Goal: Check status: Check status

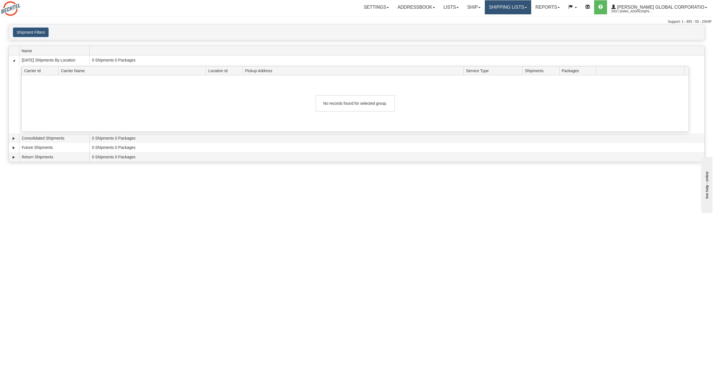
click at [525, 10] on link "Shipping lists" at bounding box center [508, 7] width 46 height 14
click at [525, 26] on span "Search Shipment History" at bounding box center [504, 27] width 44 height 4
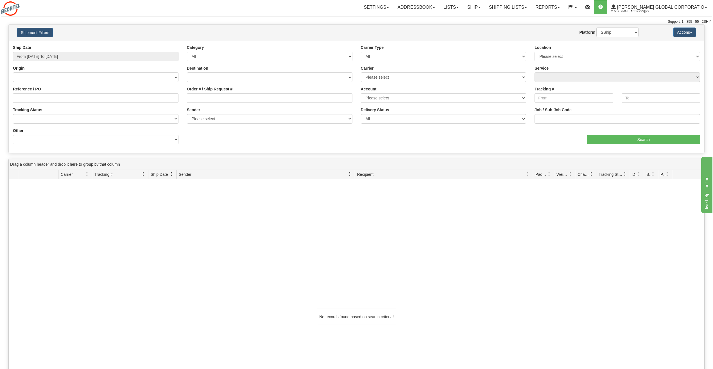
drag, startPoint x: 35, startPoint y: 174, endPoint x: 35, endPoint y: 185, distance: 11.0
drag, startPoint x: 35, startPoint y: 185, endPoint x: 96, endPoint y: 118, distance: 90.1
click at [96, 118] on select "No Tracking Info Delivered In Transit Out For Delivery Exception Partial Delive…" at bounding box center [95, 119] width 165 height 10
click at [127, 56] on input "From [DATE] To [DATE]" at bounding box center [95, 57] width 165 height 10
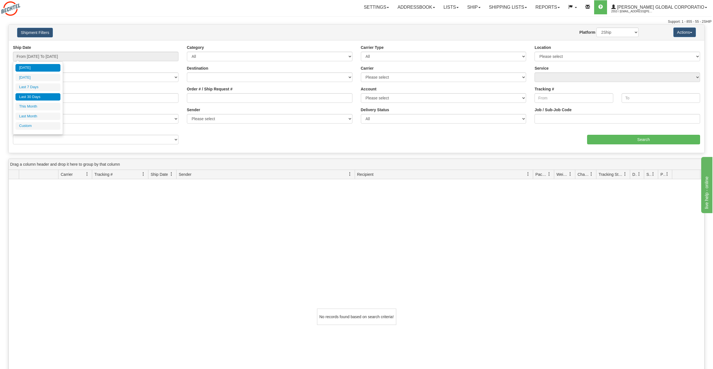
click at [42, 93] on li "Last 30 Days" at bounding box center [37, 97] width 45 height 8
type input "From [DATE] To [DATE]"
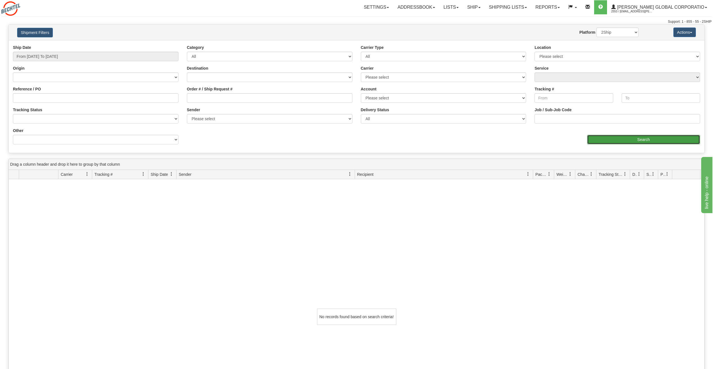
click at [653, 142] on input "Search" at bounding box center [643, 140] width 113 height 10
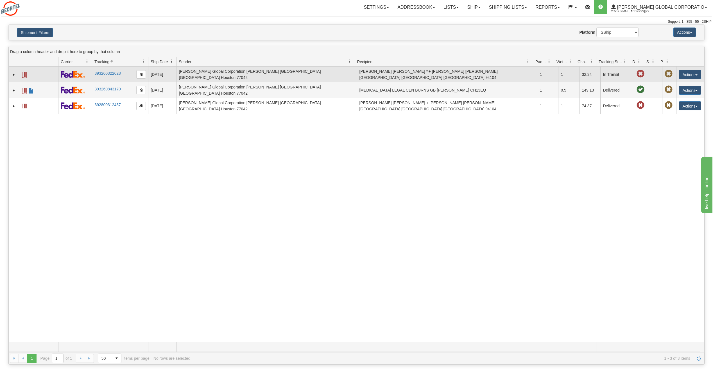
click at [160, 71] on td "[DATE]" at bounding box center [162, 75] width 28 height 16
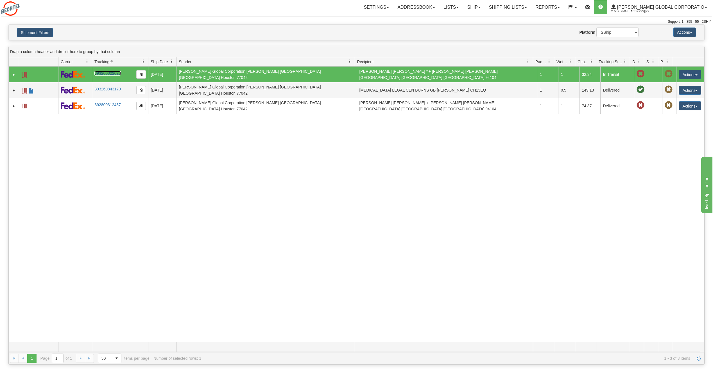
click at [104, 72] on link "393260322628" at bounding box center [107, 73] width 26 height 4
